Goal: Information Seeking & Learning: Find contact information

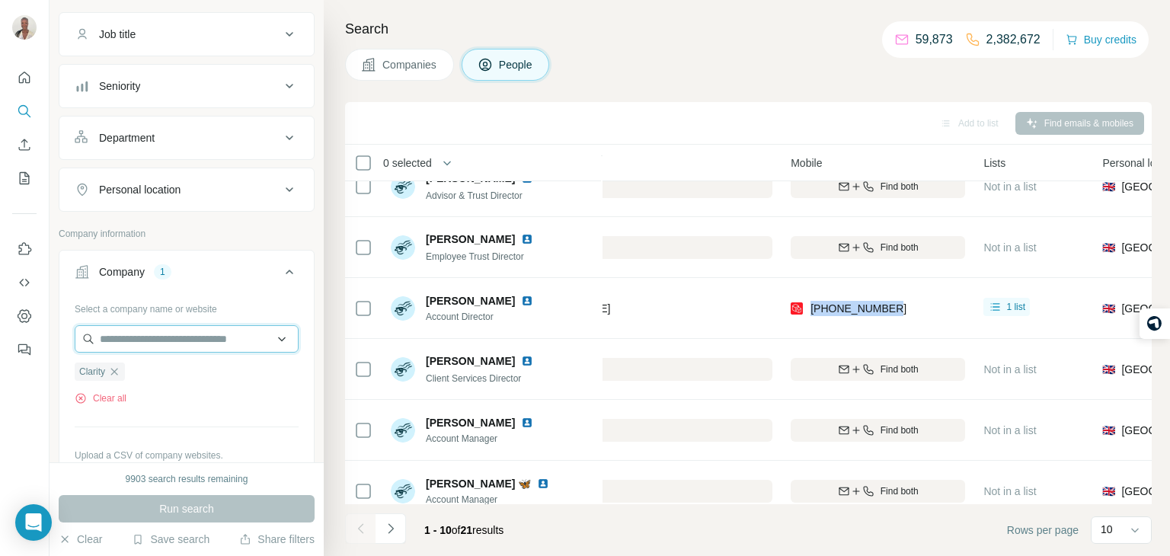
click at [203, 337] on input "text" at bounding box center [187, 338] width 224 height 27
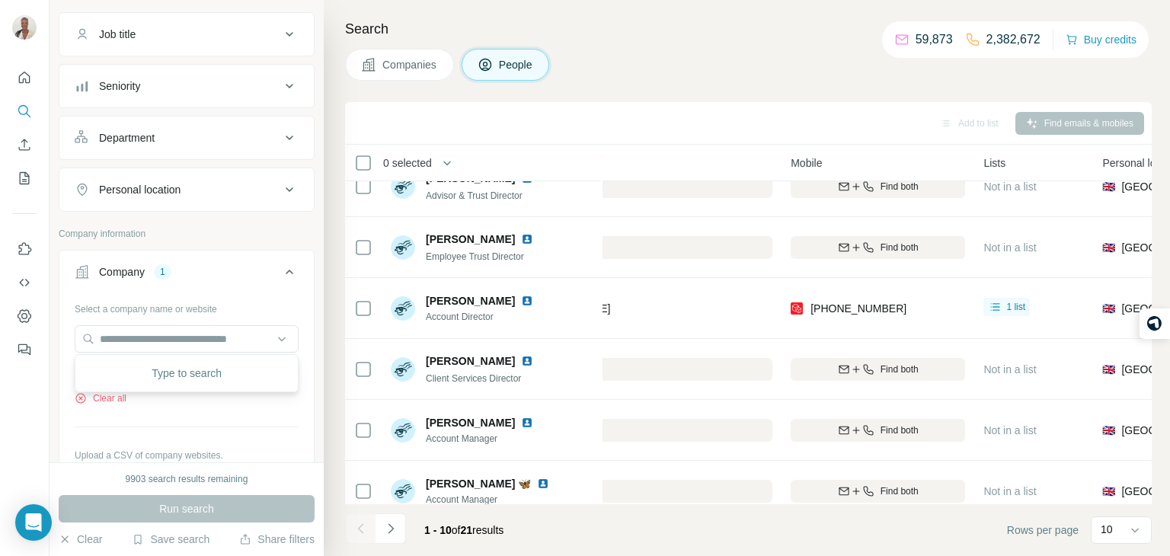
click at [222, 298] on div "Select a company name or website" at bounding box center [187, 306] width 224 height 20
click at [120, 366] on icon "button" at bounding box center [114, 372] width 12 height 12
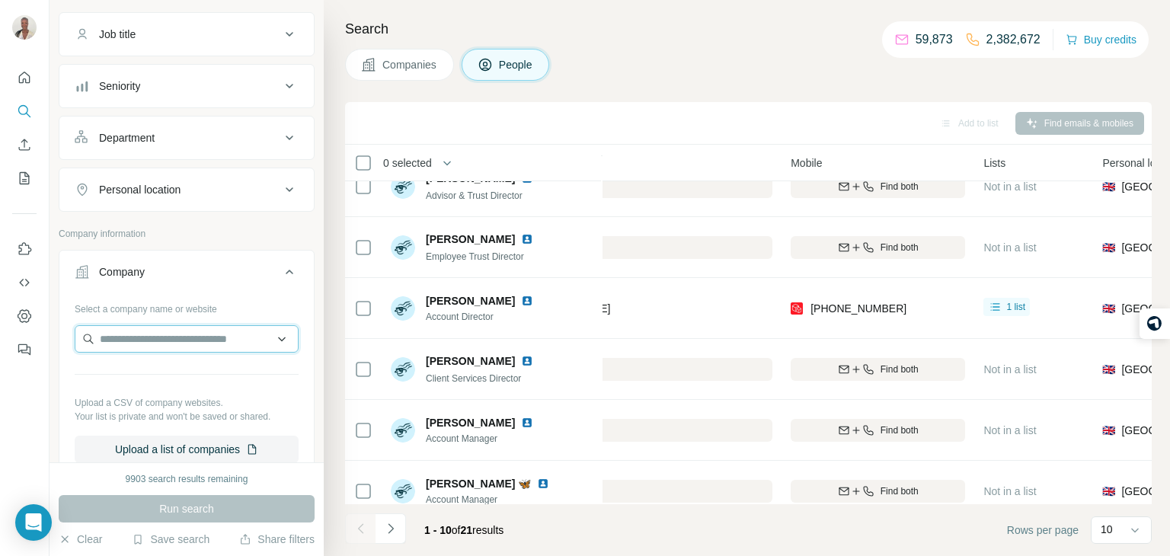
click at [157, 340] on input "text" at bounding box center [187, 338] width 224 height 27
paste input "**********"
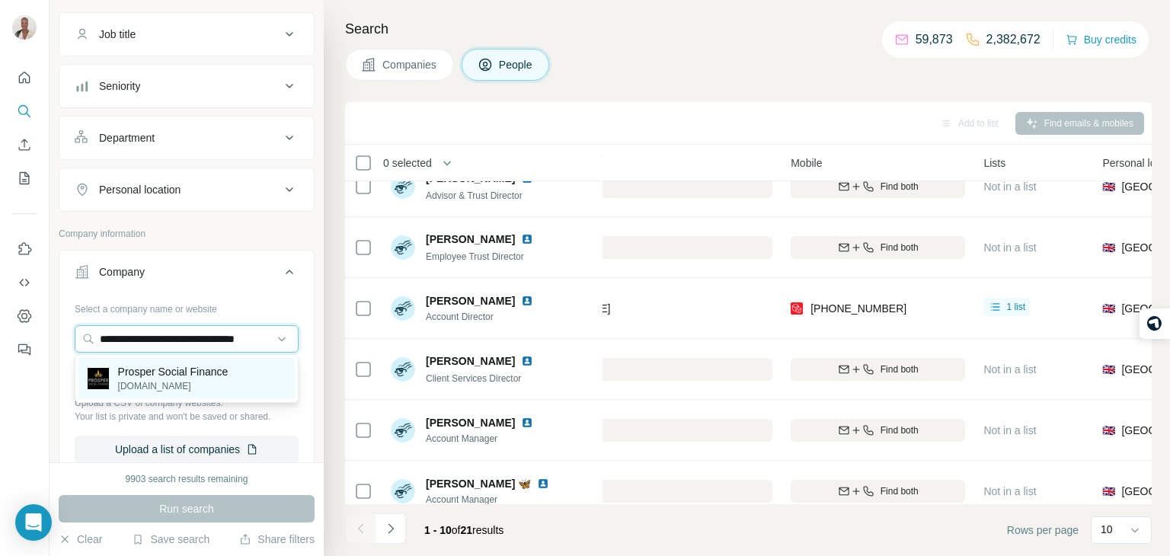
type input "**********"
click at [168, 360] on div "Prosper Social Finance [DOMAIN_NAME]" at bounding box center [186, 378] width 216 height 41
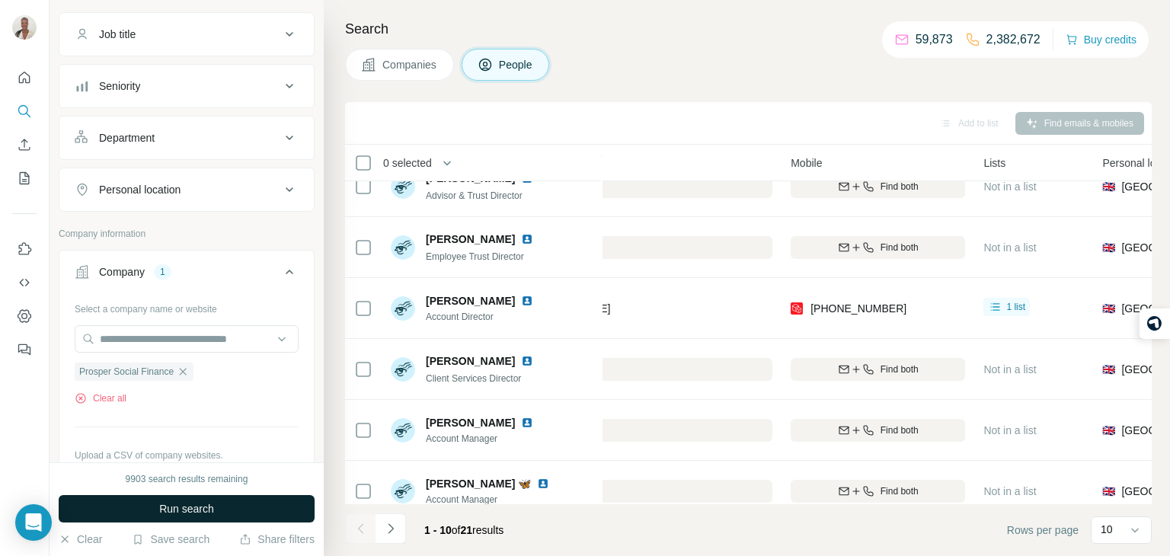
click at [245, 499] on button "Run search" at bounding box center [187, 508] width 256 height 27
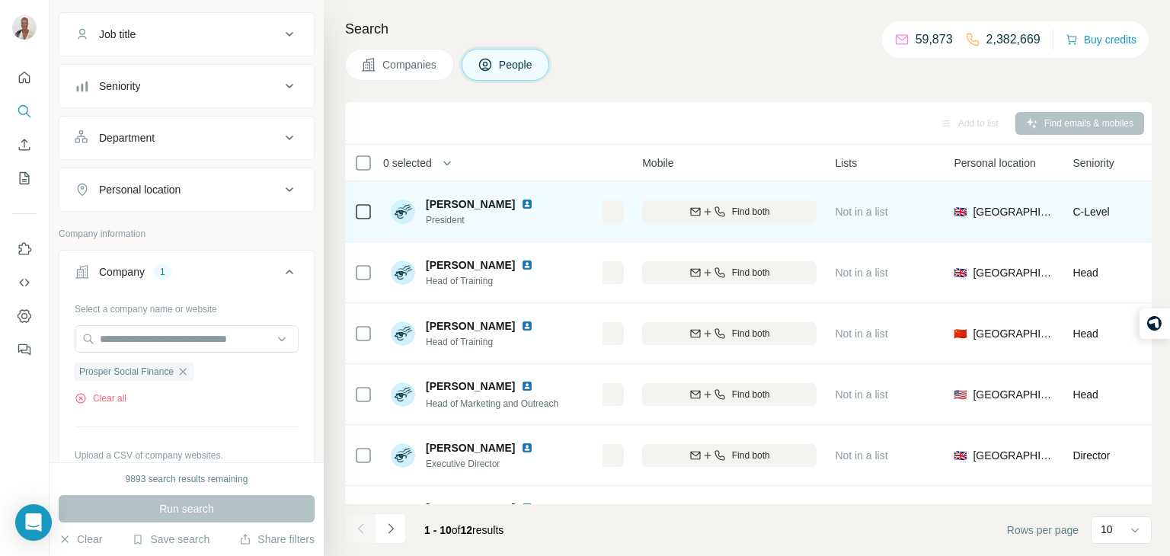
scroll to position [1, 605]
click at [696, 211] on icon "button" at bounding box center [698, 211] width 12 height 12
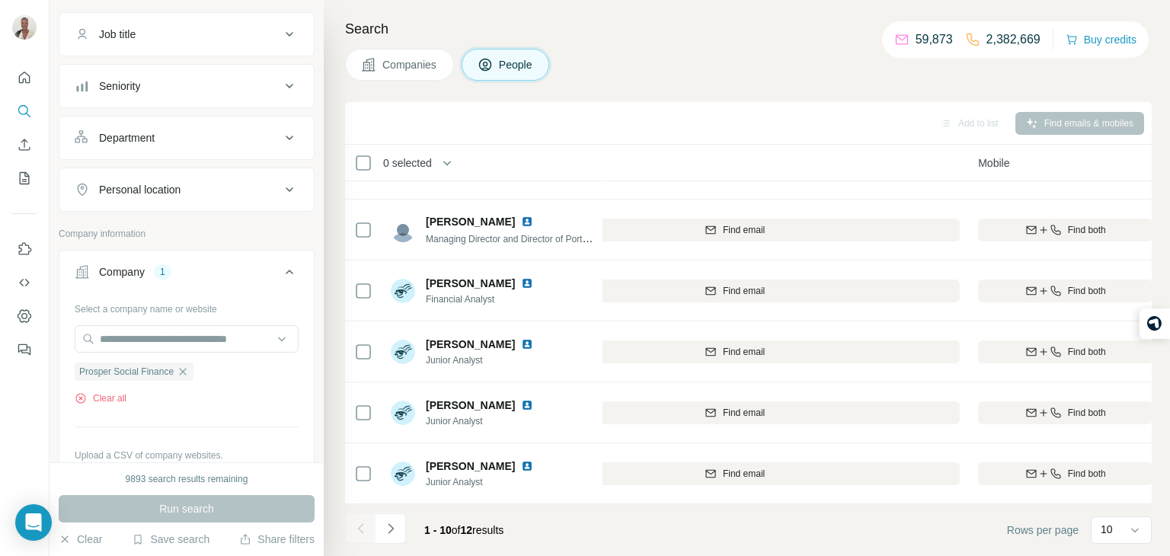
scroll to position [286, 270]
click at [389, 539] on button "Navigate to next page" at bounding box center [391, 529] width 30 height 30
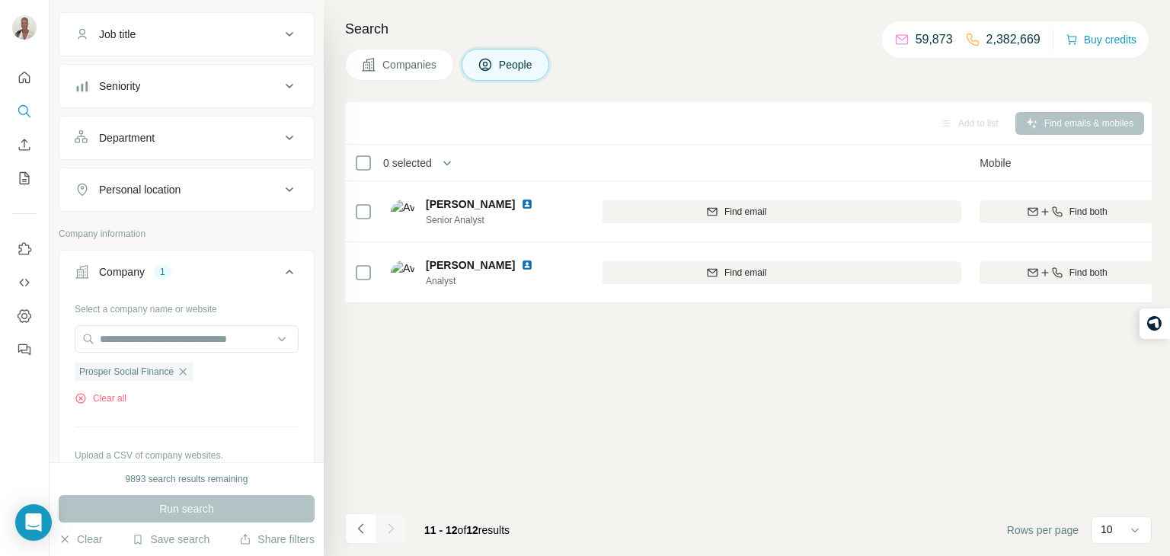
scroll to position [0, 270]
click at [360, 523] on icon "Navigate to previous page" at bounding box center [361, 528] width 15 height 15
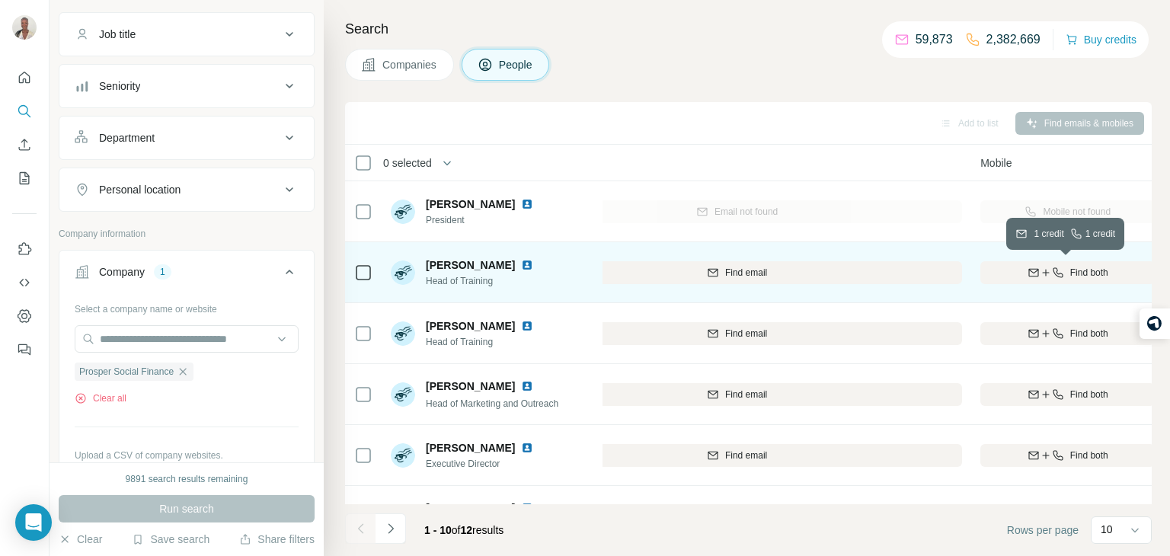
scroll to position [2, 269]
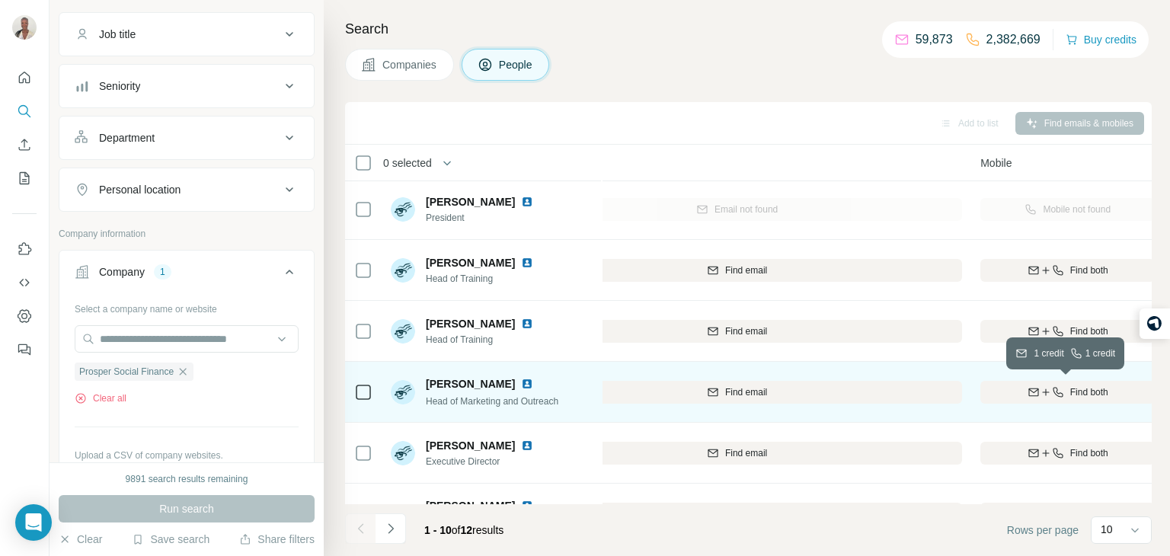
click at [1046, 399] on button "Find both" at bounding box center [1068, 392] width 174 height 23
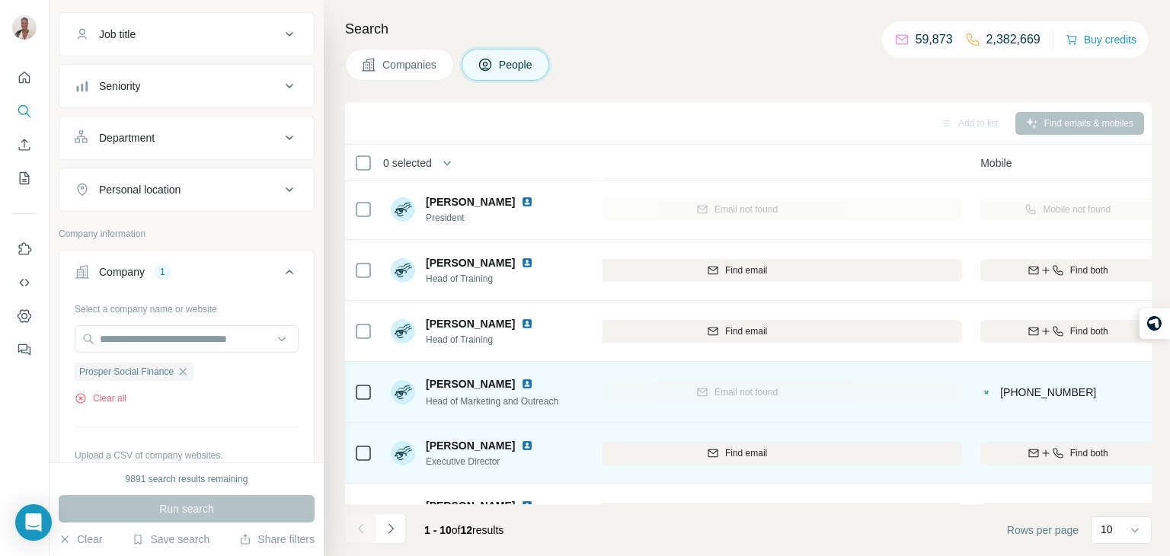
click at [751, 438] on div "Find email" at bounding box center [737, 453] width 450 height 42
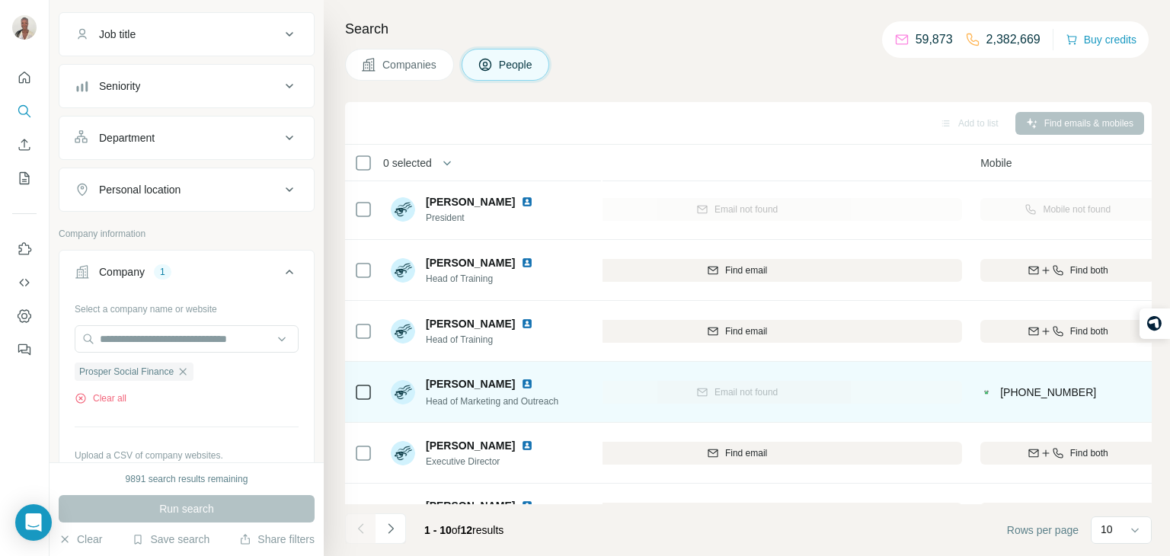
click at [521, 379] on img at bounding box center [527, 384] width 12 height 12
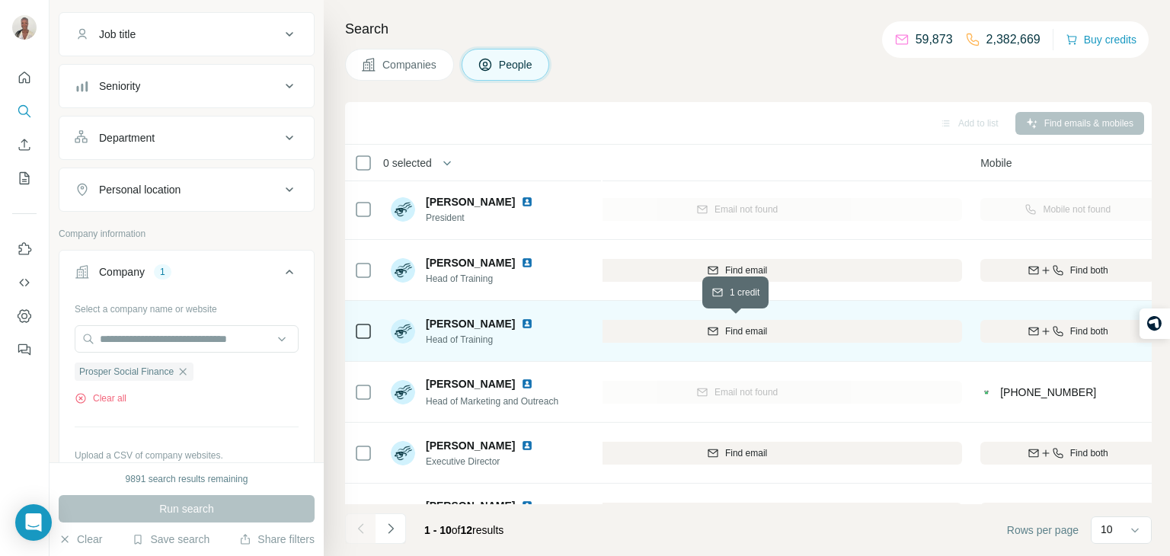
scroll to position [0, 269]
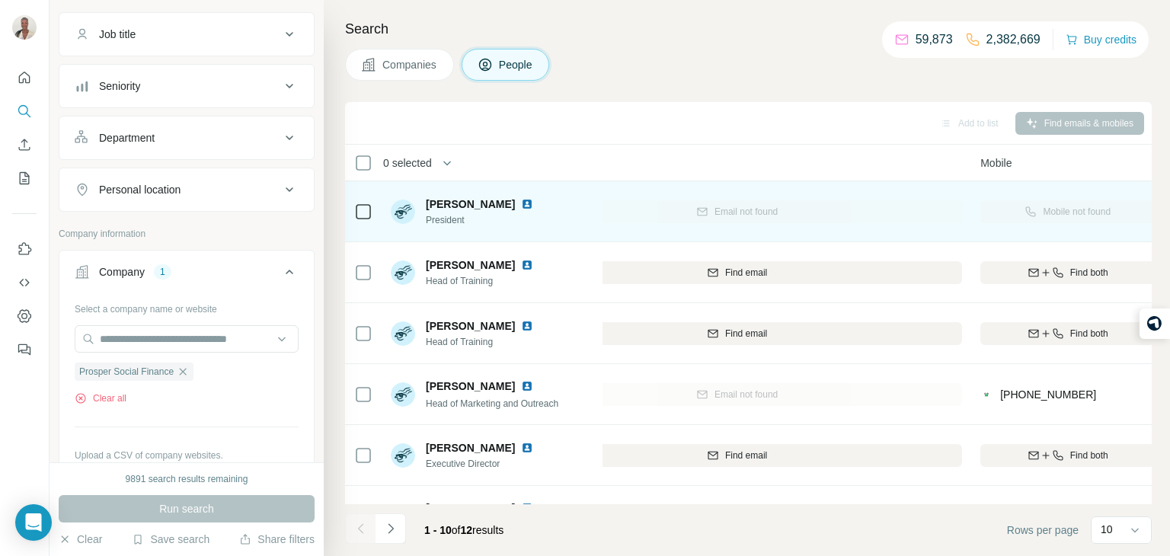
click at [533, 199] on img at bounding box center [527, 204] width 12 height 12
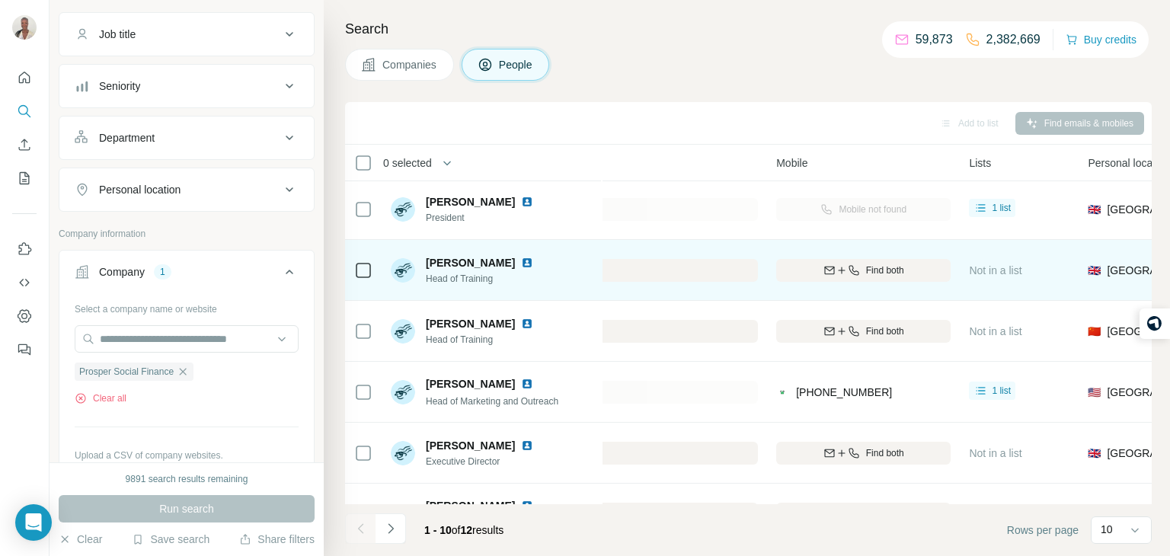
scroll to position [2, 475]
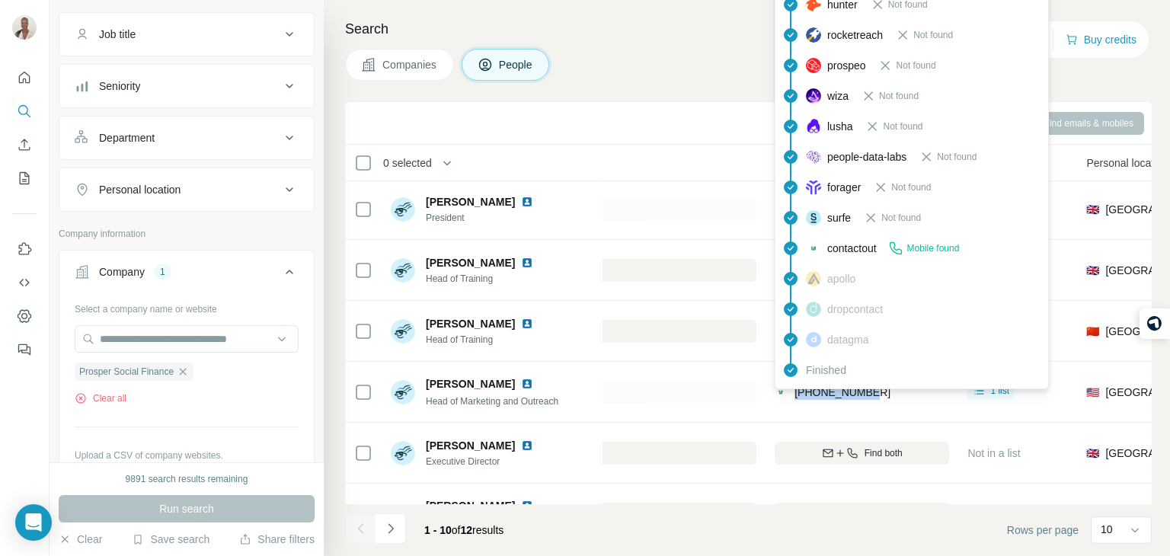
drag, startPoint x: 876, startPoint y: 392, endPoint x: 792, endPoint y: 396, distance: 83.9
click at [792, 396] on div "[PHONE_NUMBER]" at bounding box center [862, 392] width 174 height 42
copy span "[PHONE_NUMBER]"
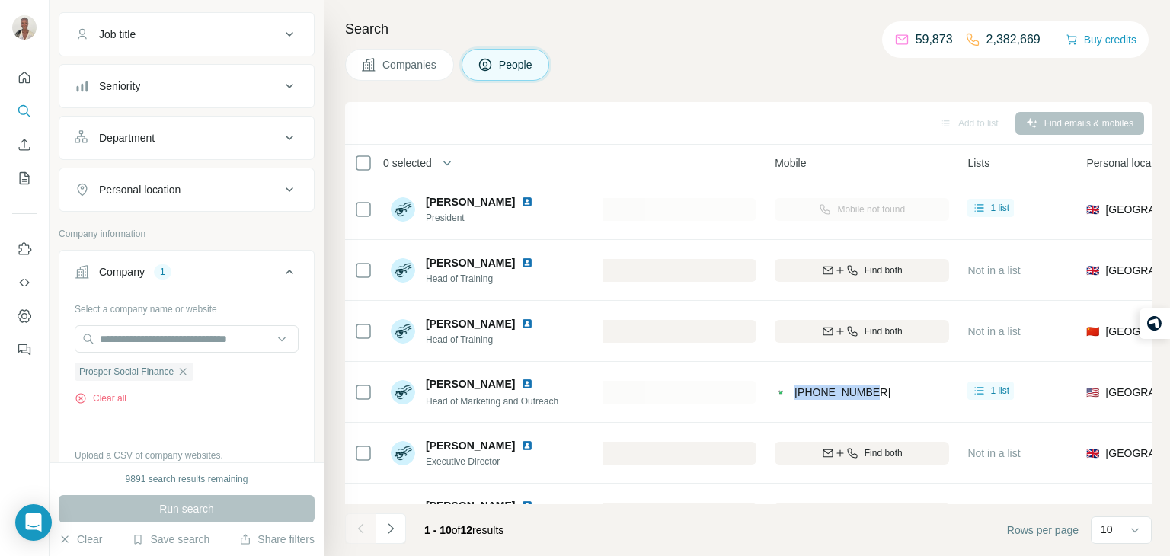
click at [883, 382] on div "[PHONE_NUMBER]" at bounding box center [862, 392] width 174 height 42
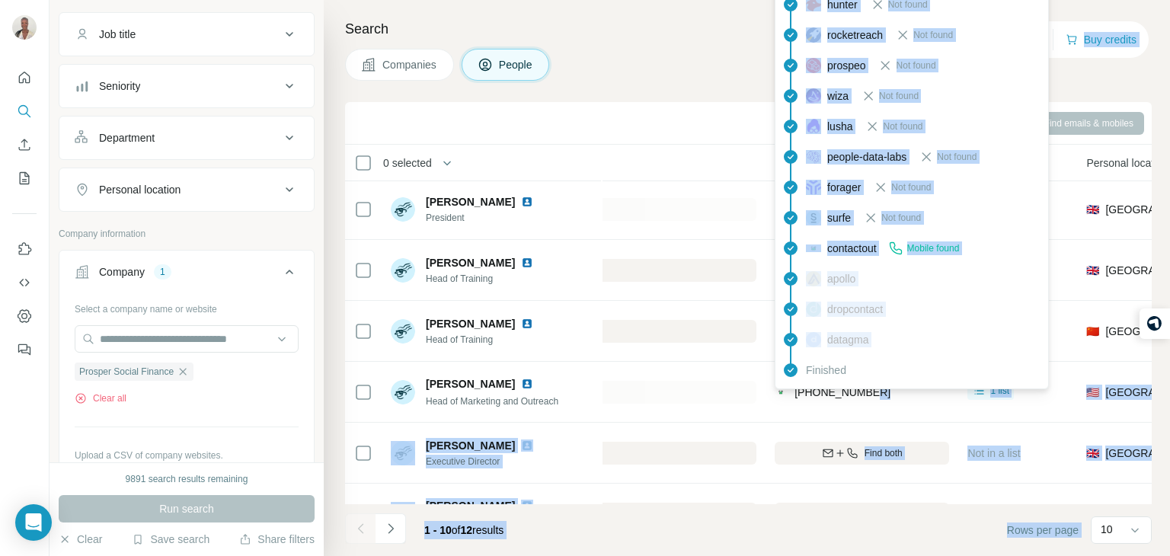
drag, startPoint x: 874, startPoint y: 387, endPoint x: 799, endPoint y: 384, distance: 74.7
click at [799, 384] on body "New search Hide Company lookalikes Personal information Job title Seniority Dep…" at bounding box center [585, 335] width 1170 height 671
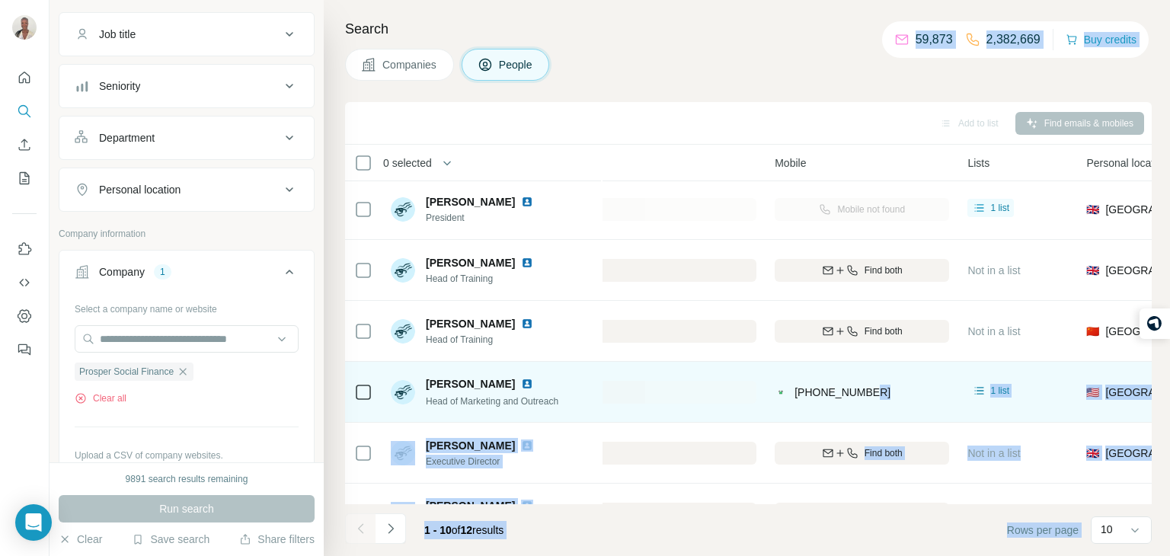
click at [844, 407] on div "[PHONE_NUMBER]" at bounding box center [862, 392] width 174 height 42
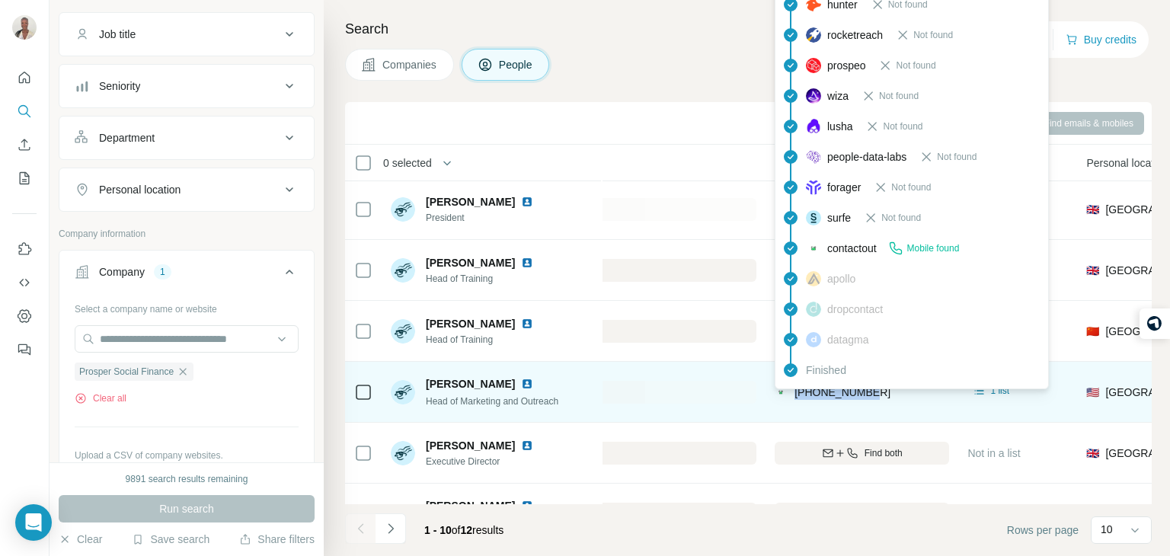
drag, startPoint x: 870, startPoint y: 393, endPoint x: 796, endPoint y: 393, distance: 73.9
click at [796, 393] on div "[PHONE_NUMBER]" at bounding box center [862, 392] width 174 height 42
copy span "[PHONE_NUMBER]"
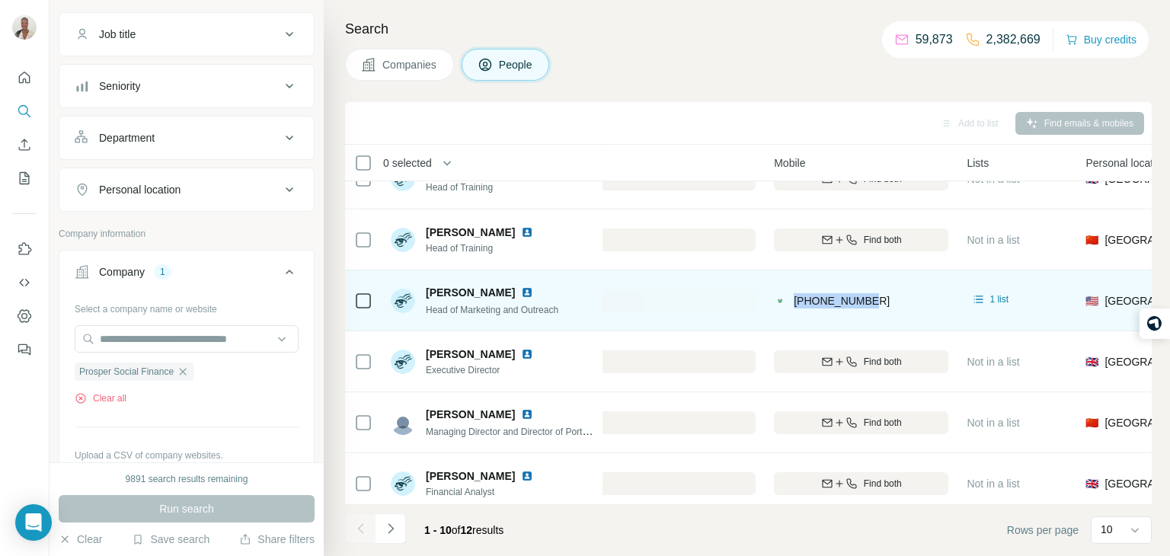
scroll to position [91, 474]
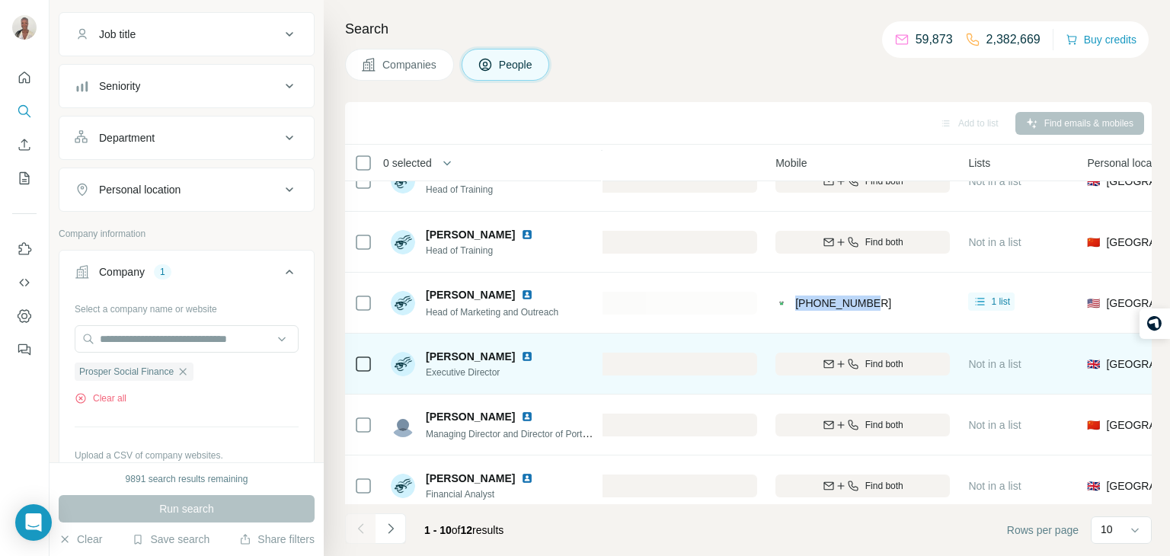
click at [815, 375] on div "Find both" at bounding box center [863, 364] width 174 height 42
click at [814, 371] on button "Find both" at bounding box center [863, 364] width 174 height 23
drag, startPoint x: 889, startPoint y: 360, endPoint x: 791, endPoint y: 349, distance: 98.9
click at [791, 349] on div "[PHONE_NUMBER]" at bounding box center [863, 364] width 174 height 42
copy span "[PHONE_NUMBER]"
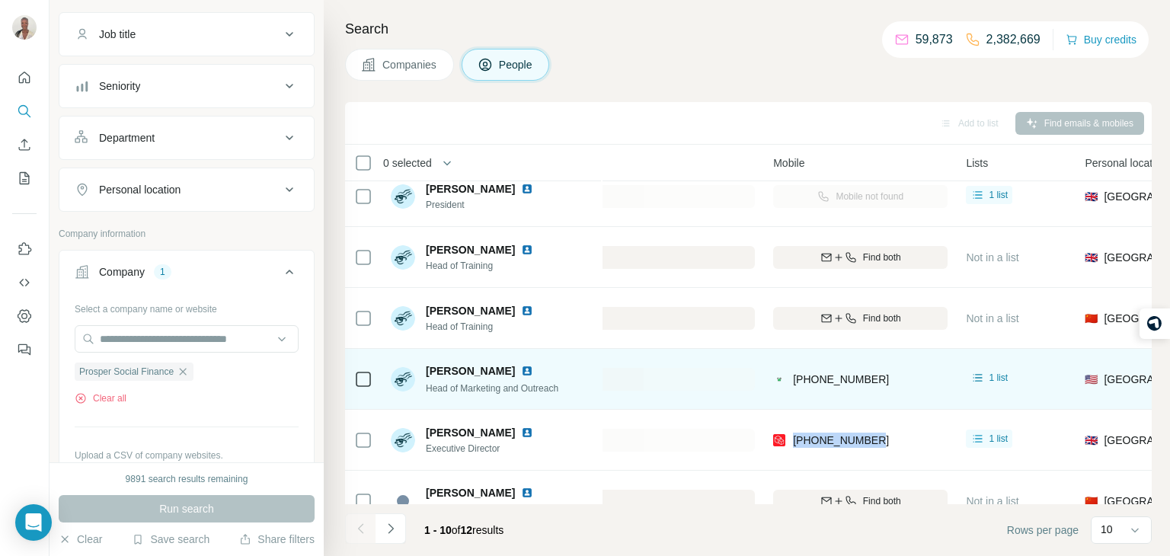
scroll to position [0, 476]
